Goal: Information Seeking & Learning: Find specific fact

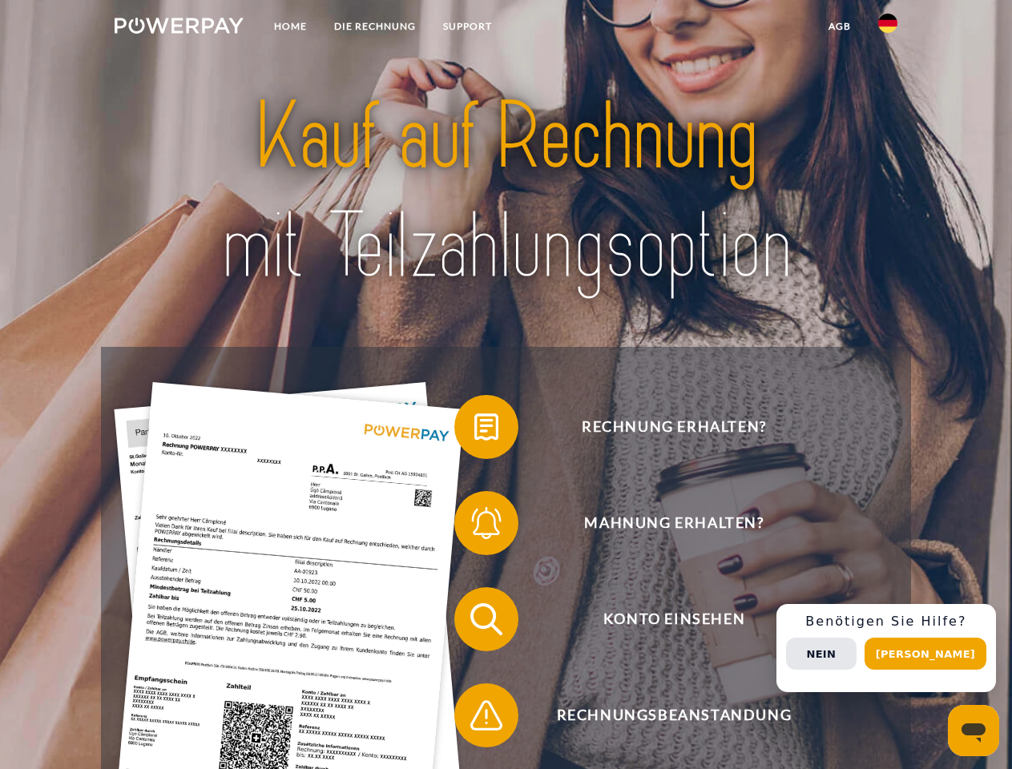
click at [179, 28] on img at bounding box center [179, 26] width 129 height 16
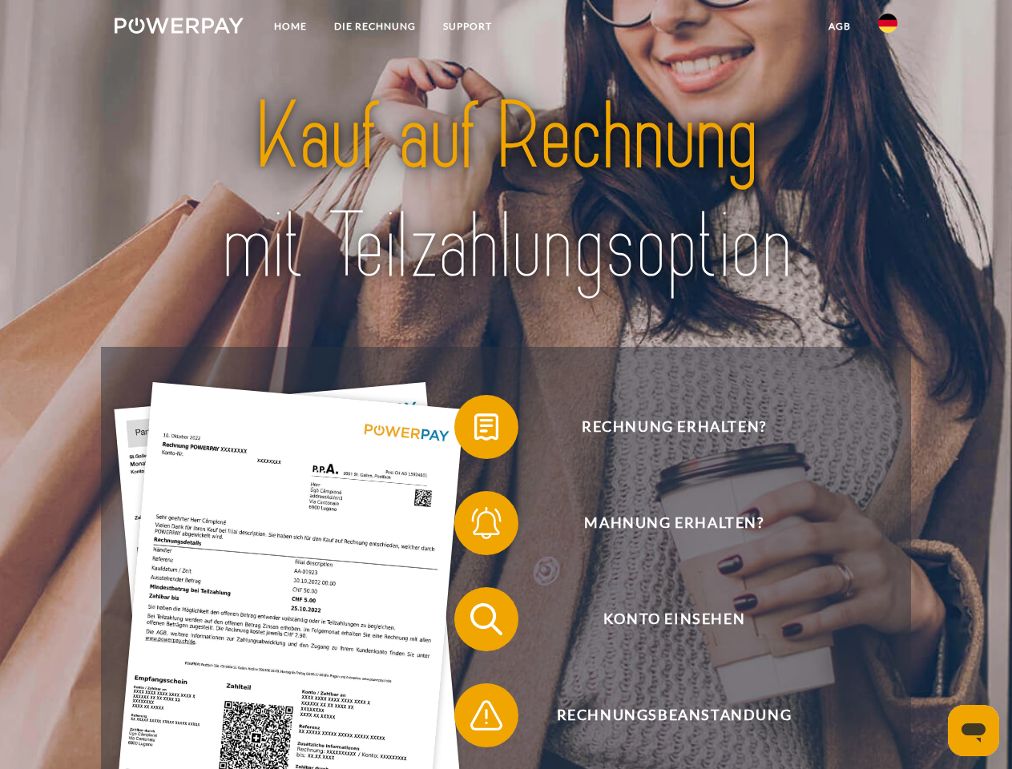
click at [887, 28] on img at bounding box center [887, 23] width 19 height 19
click at [839, 26] on link "agb" at bounding box center [840, 26] width 50 height 29
click at [474, 430] on span at bounding box center [462, 427] width 80 height 80
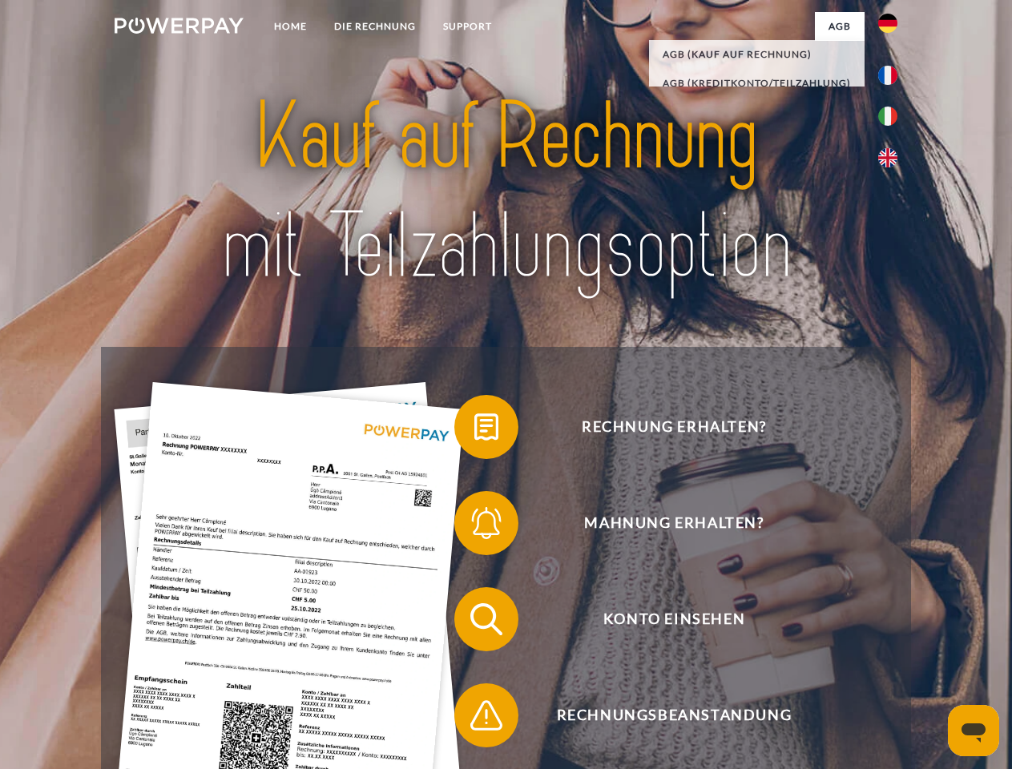
click at [474, 526] on div "Rechnung erhalten? Mahnung erhalten? Konto einsehen" at bounding box center [505, 667] width 809 height 641
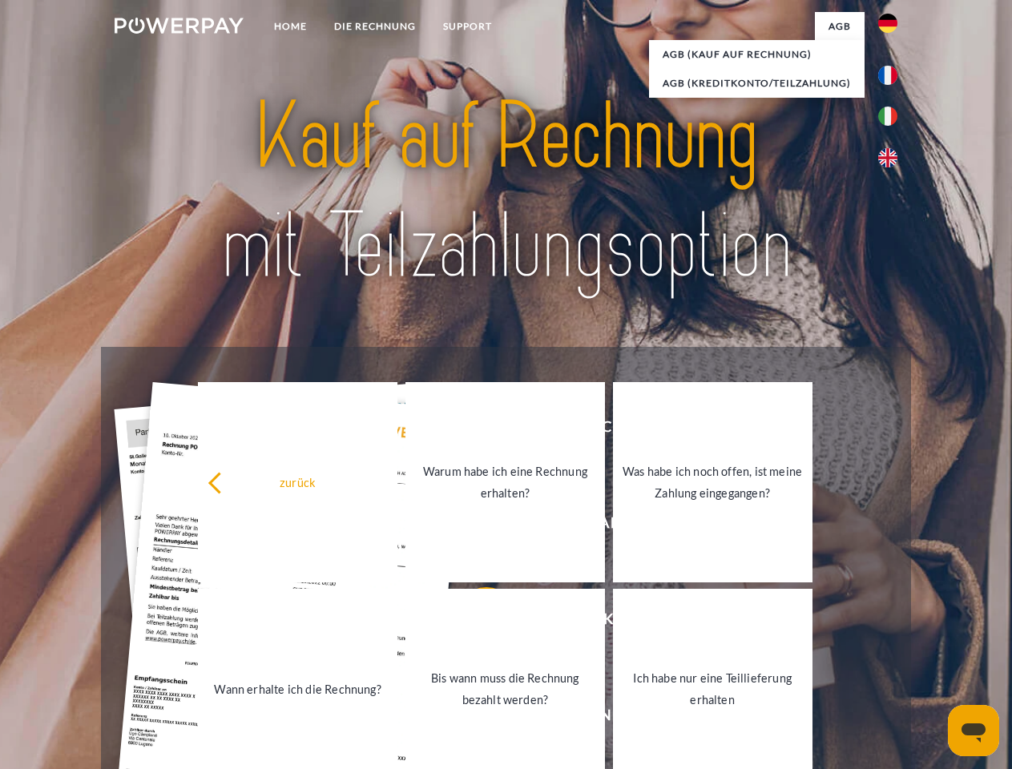
click at [474, 622] on link "Bis wann muss die Rechnung bezahlt werden?" at bounding box center [504, 689] width 199 height 200
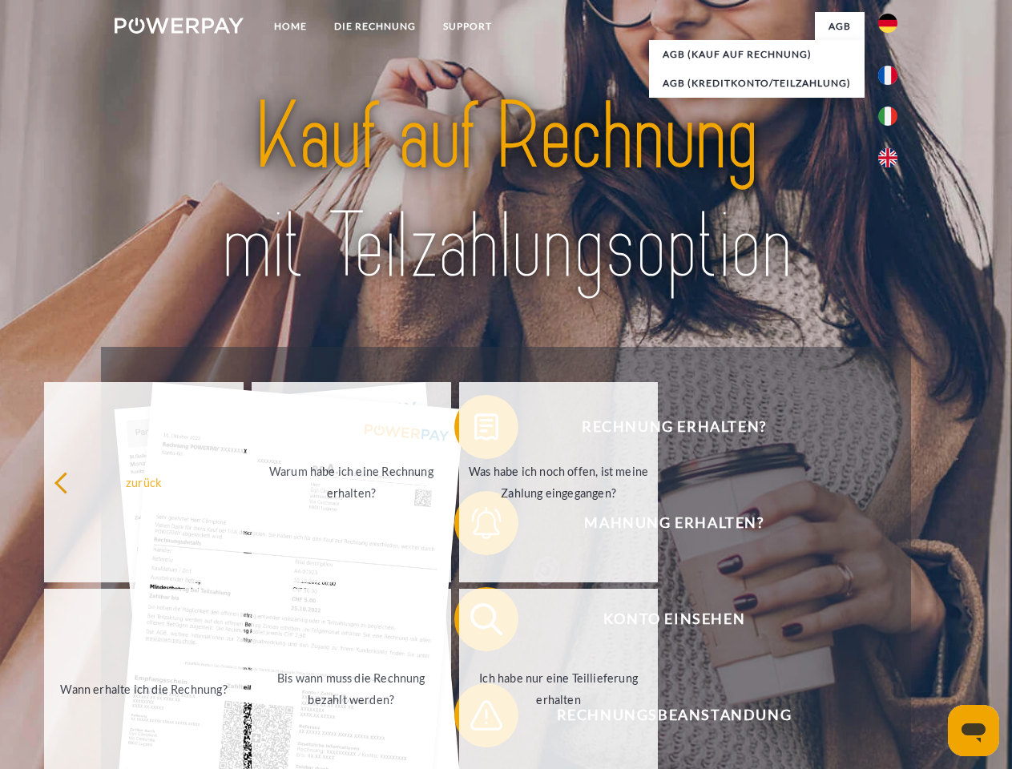
click at [474, 718] on span at bounding box center [462, 715] width 80 height 80
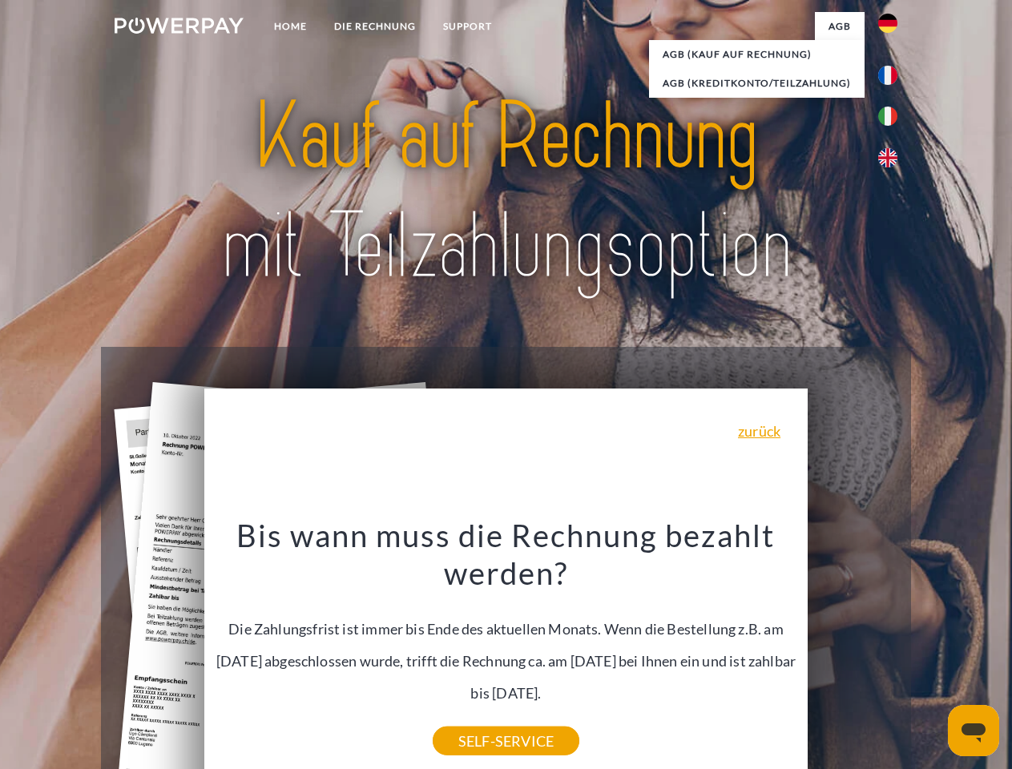
click at [891, 648] on div "Rechnung erhalten? Mahnung erhalten? Konto einsehen" at bounding box center [505, 667] width 809 height 641
click at [852, 651] on span "Konto einsehen" at bounding box center [673, 619] width 392 height 64
click at [931, 654] on header "Home DIE RECHNUNG SUPPORT" at bounding box center [506, 553] width 1012 height 1106
